Goal: Navigation & Orientation: Go to known website

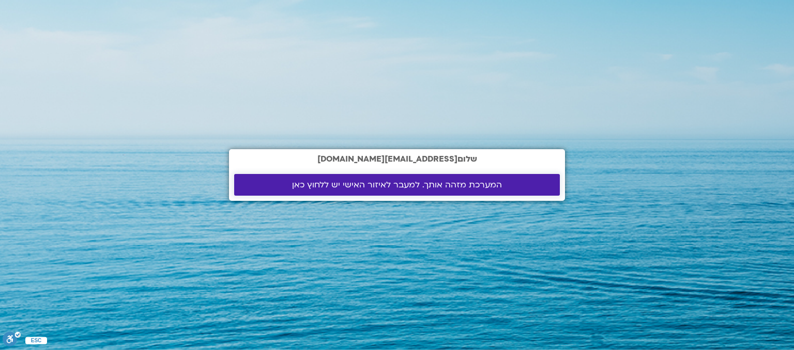
click at [435, 189] on span "המערכת מזהה אותך. למעבר לאיזור האישי יש ללחוץ כאן" at bounding box center [397, 184] width 210 height 9
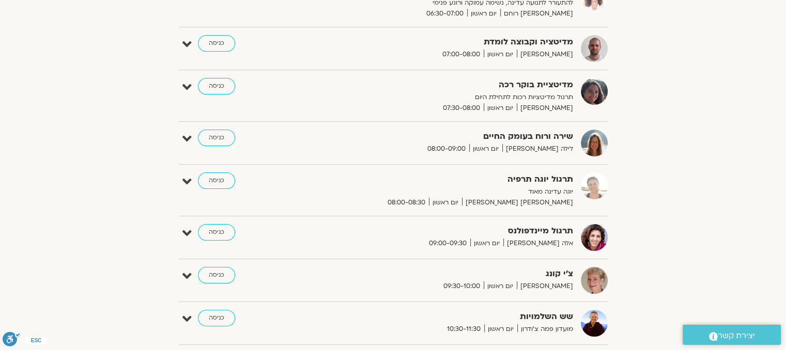
scroll to position [201, 0]
